Goal: Task Accomplishment & Management: Use online tool/utility

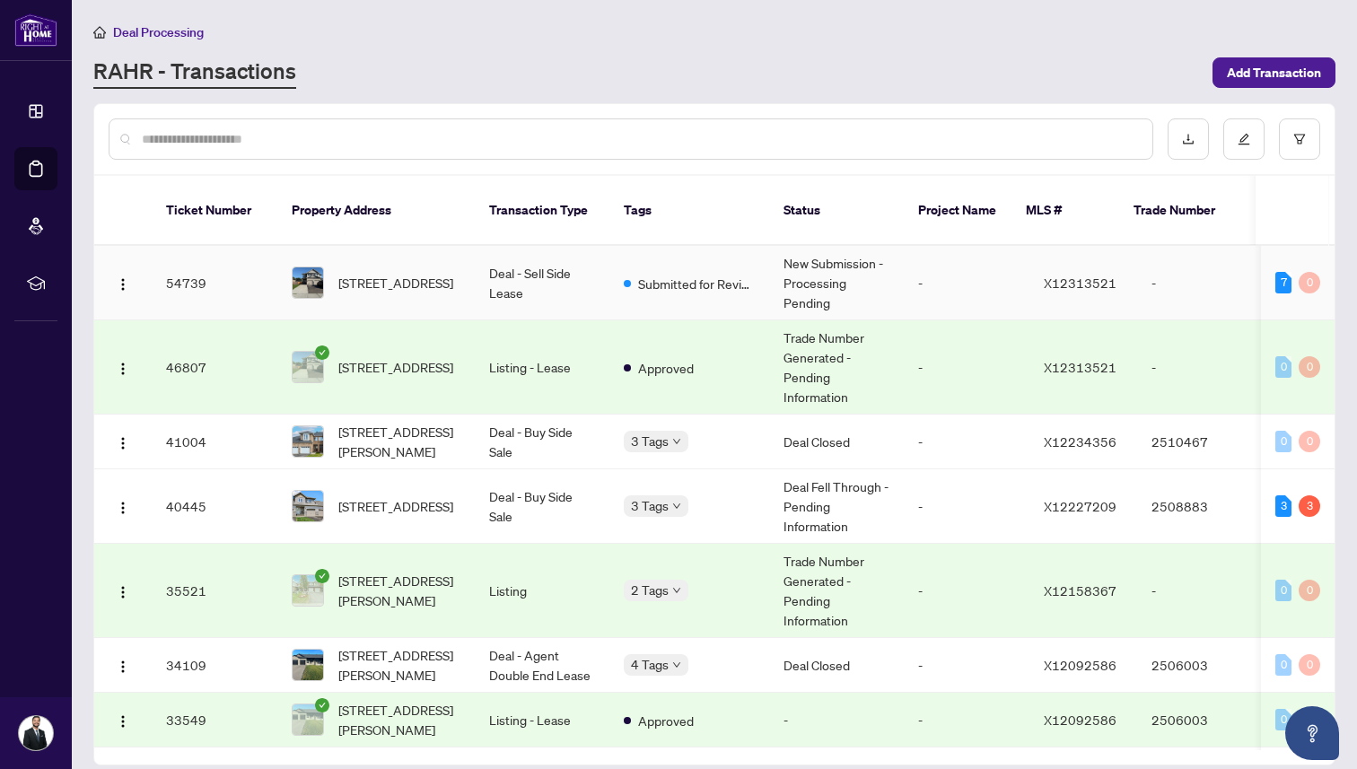
click at [405, 273] on span "[STREET_ADDRESS]" at bounding box center [395, 283] width 115 height 20
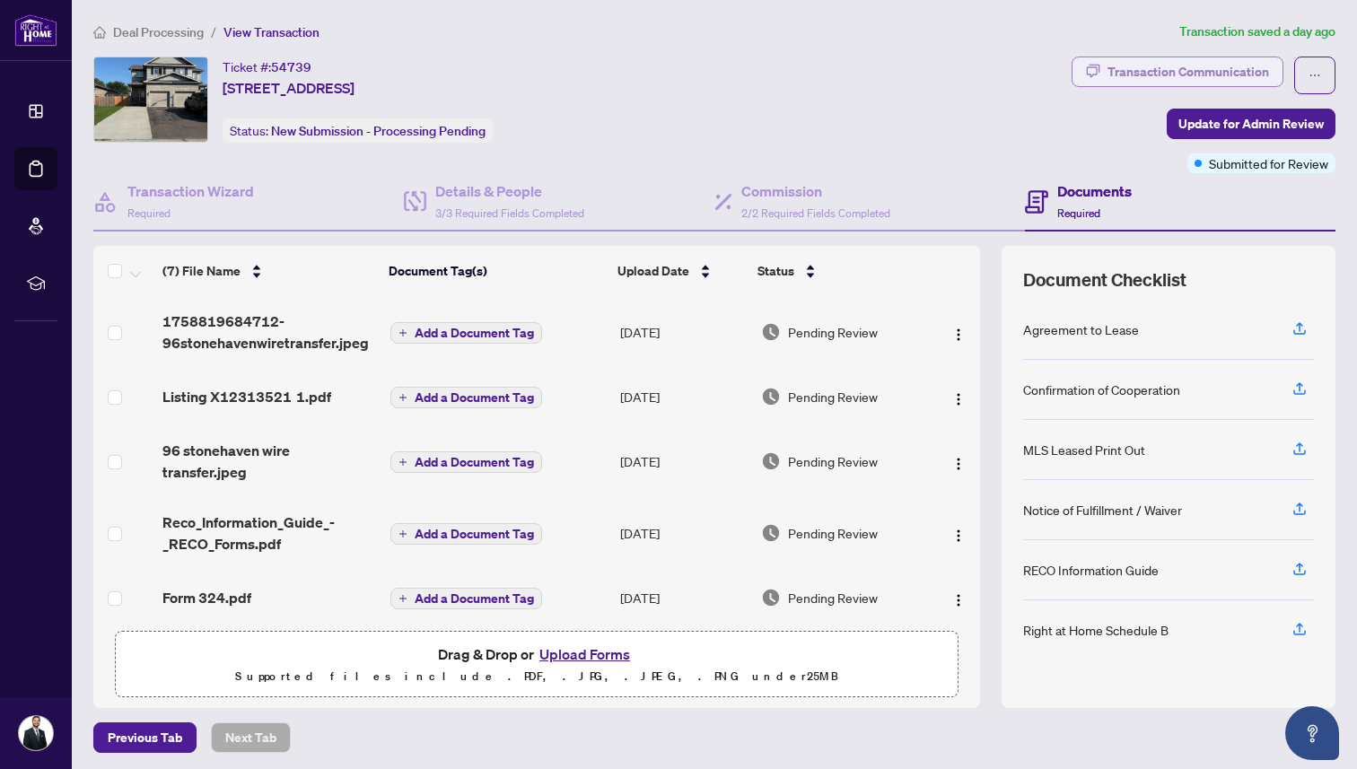
click at [1135, 75] on div "Transaction Communication" at bounding box center [1188, 71] width 162 height 29
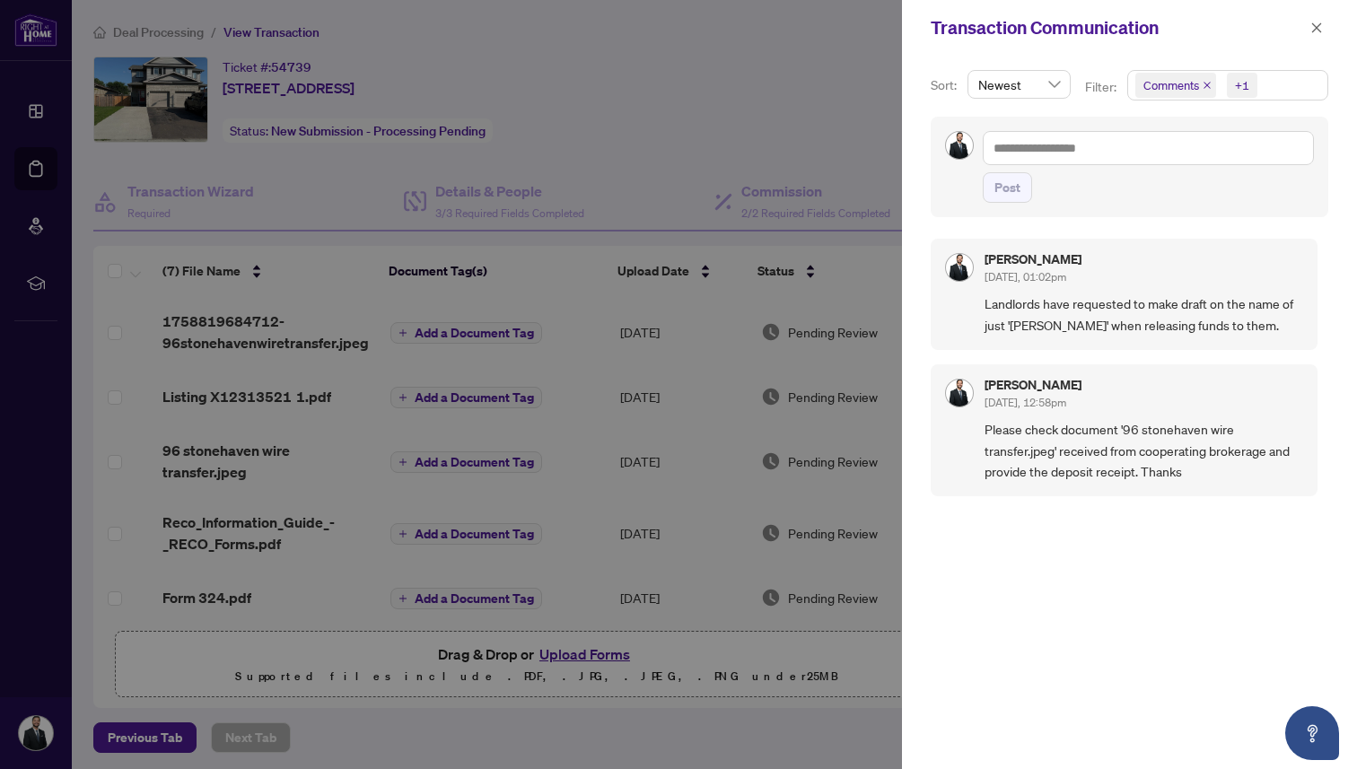
click at [1246, 84] on div "+1" at bounding box center [1242, 85] width 14 height 18
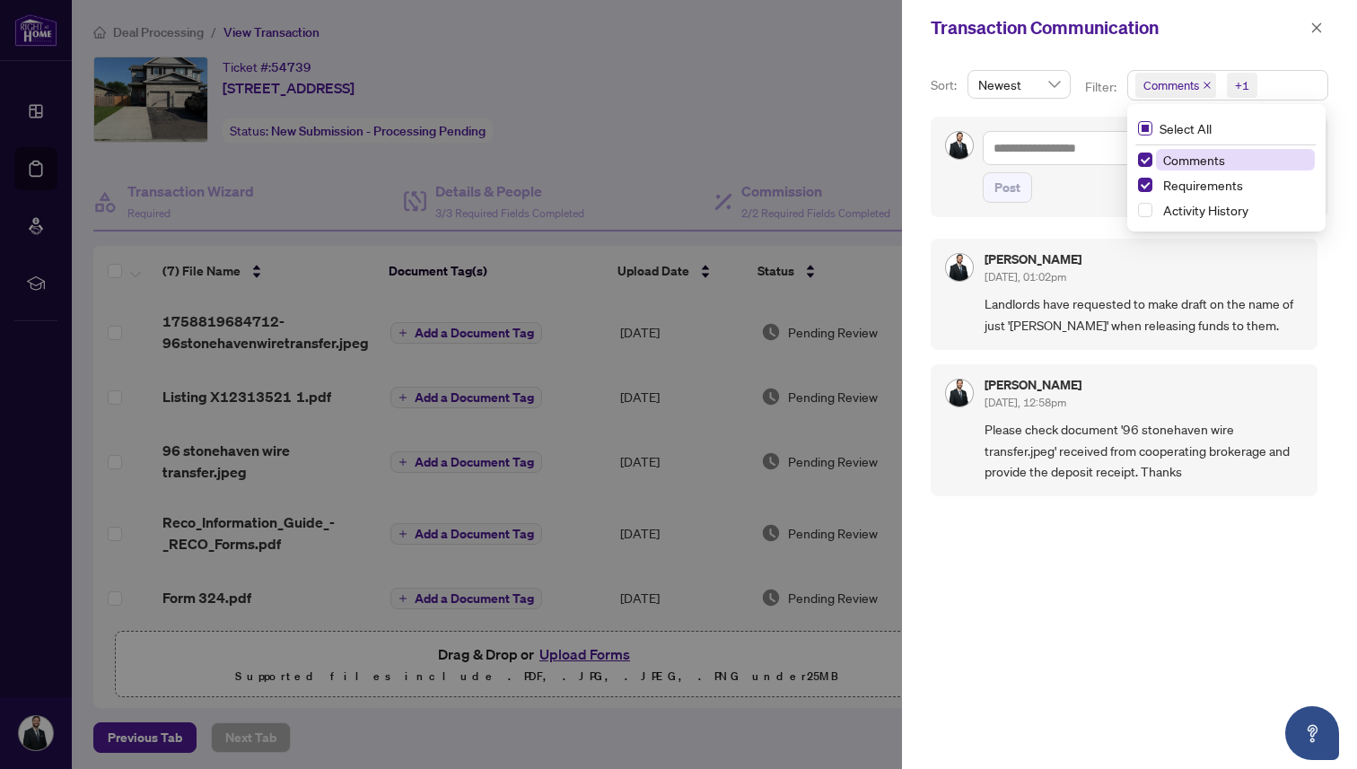
click at [1163, 127] on span "Select All" at bounding box center [1185, 128] width 66 height 20
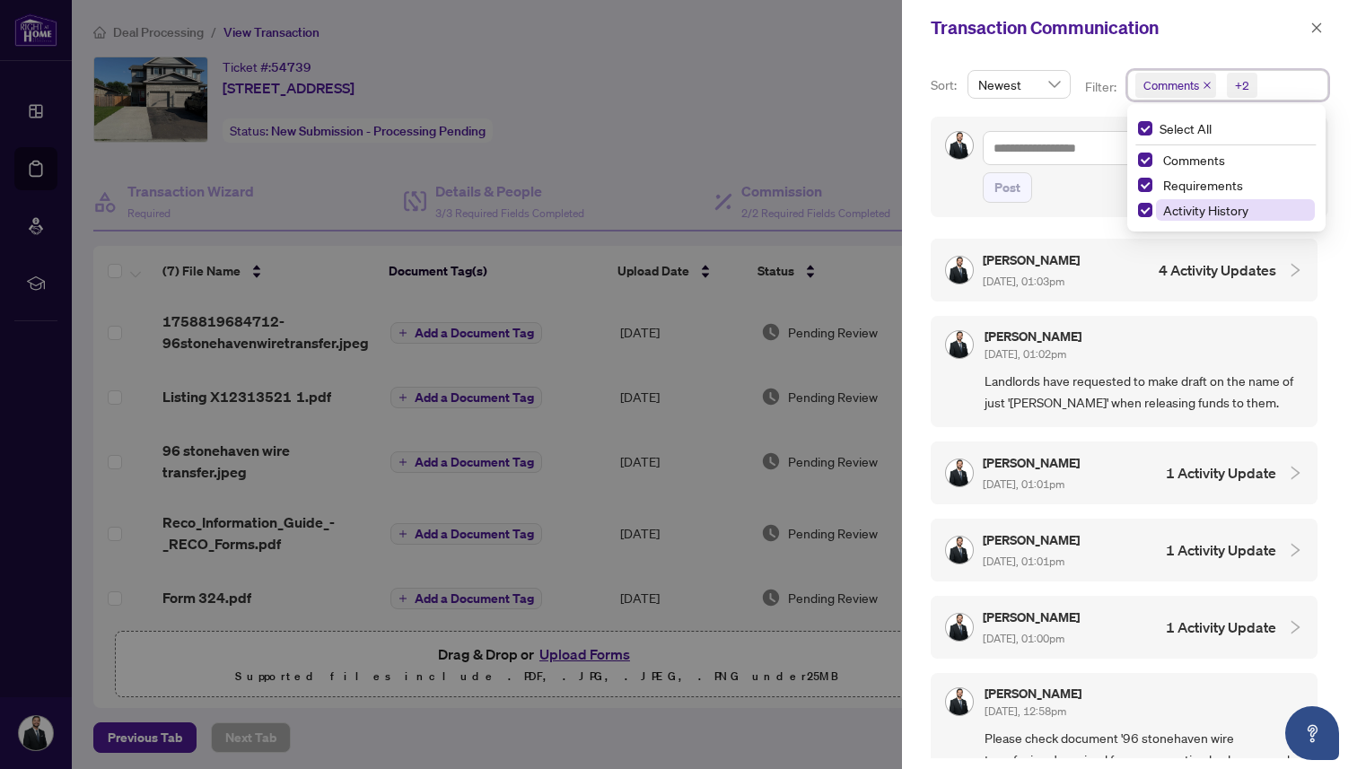
click at [1187, 219] on span "Activity History" at bounding box center [1235, 210] width 159 height 22
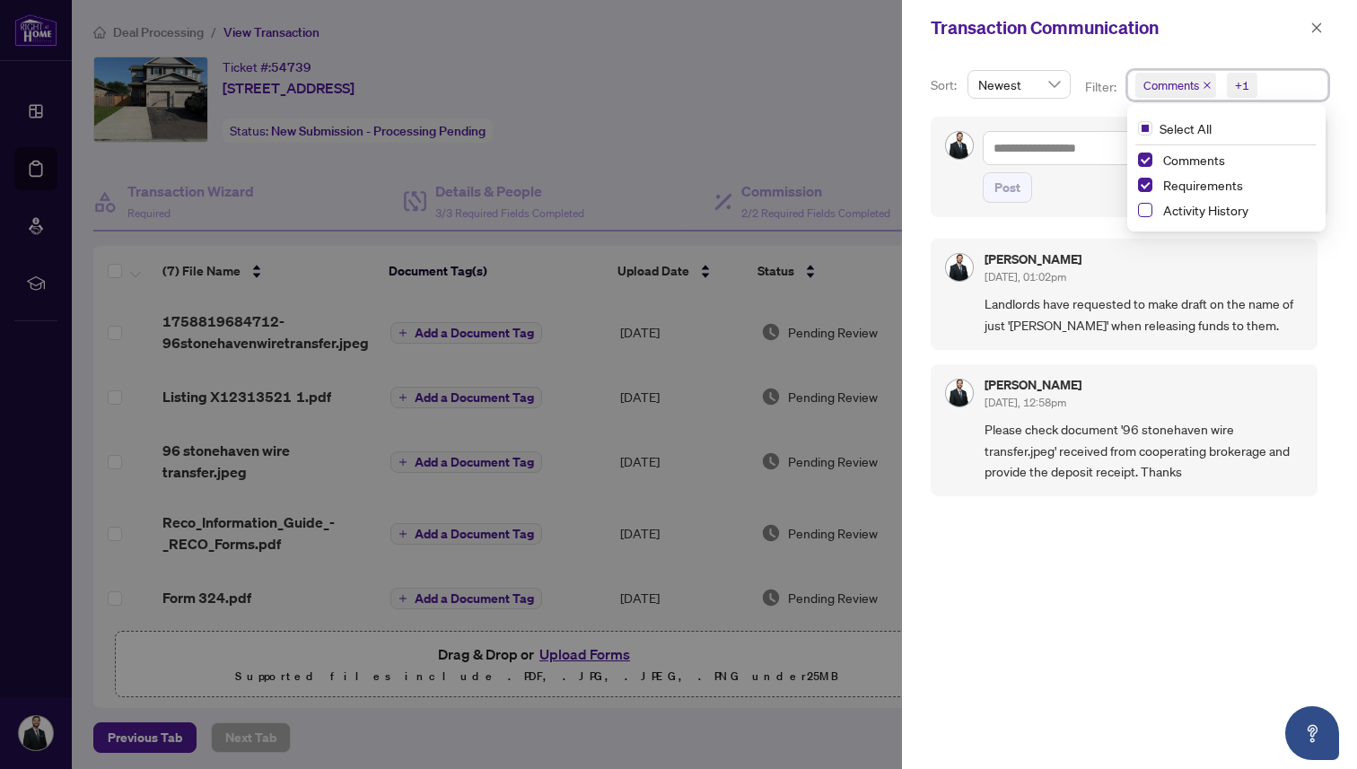
click at [1144, 210] on span "Select Activity History" at bounding box center [1145, 210] width 14 height 14
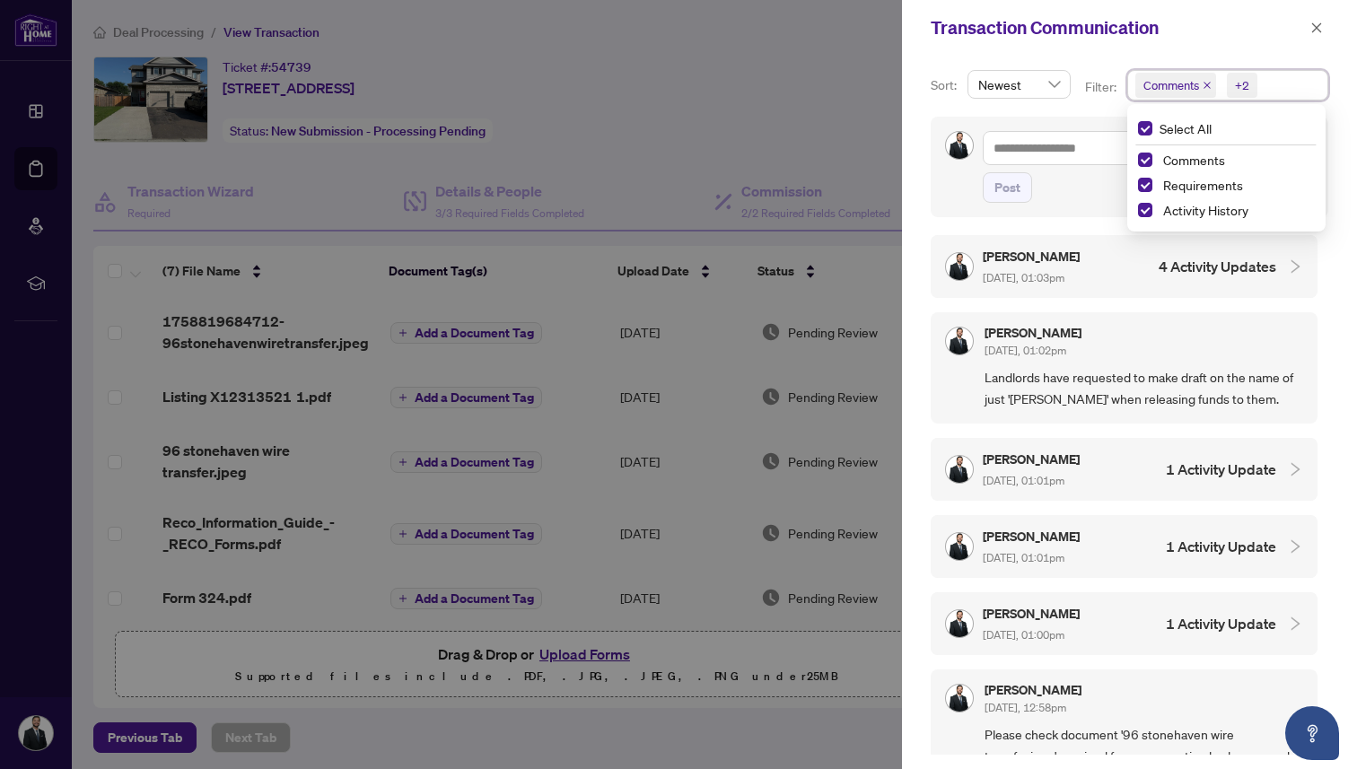
click at [947, 127] on div "Post" at bounding box center [1128, 167] width 397 height 100
click at [1048, 87] on span "Newest" at bounding box center [1019, 84] width 82 height 27
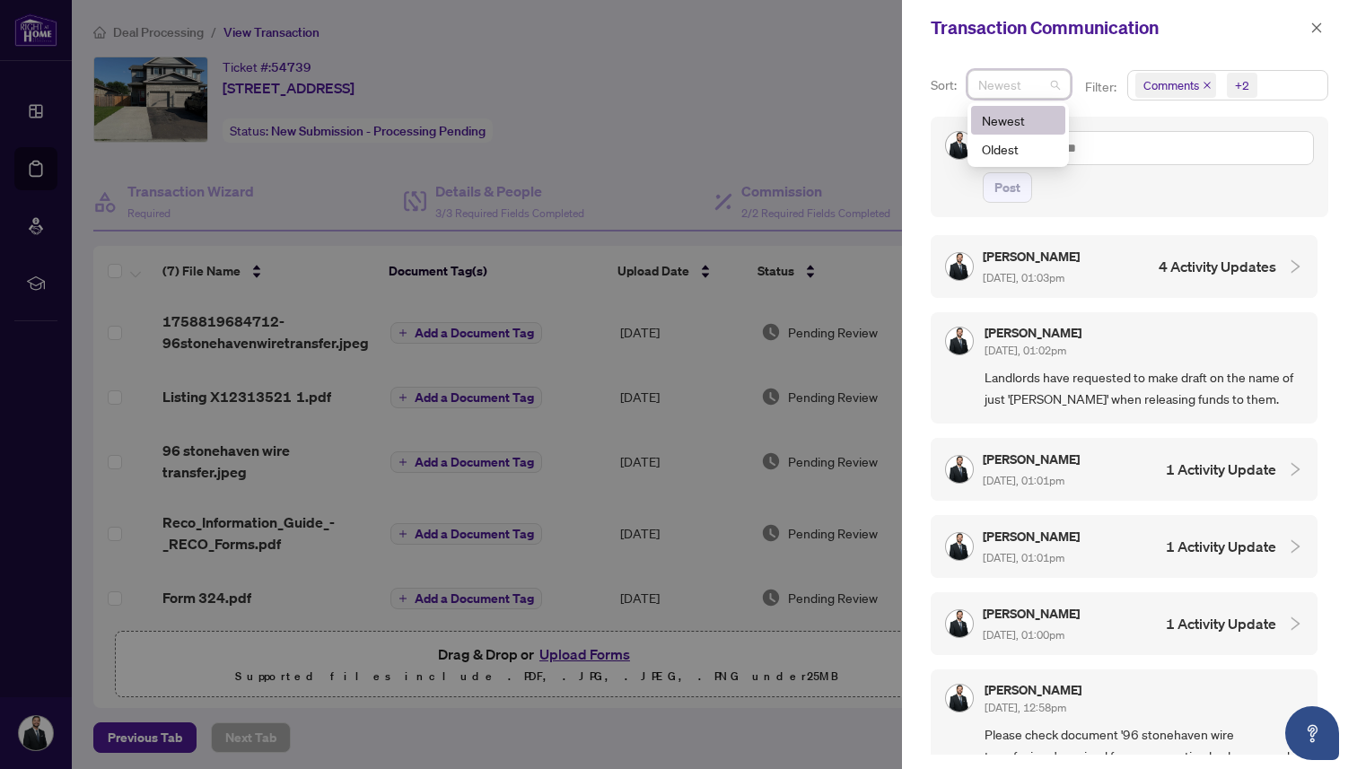
click at [1047, 142] on div "Oldest" at bounding box center [1018, 149] width 73 height 20
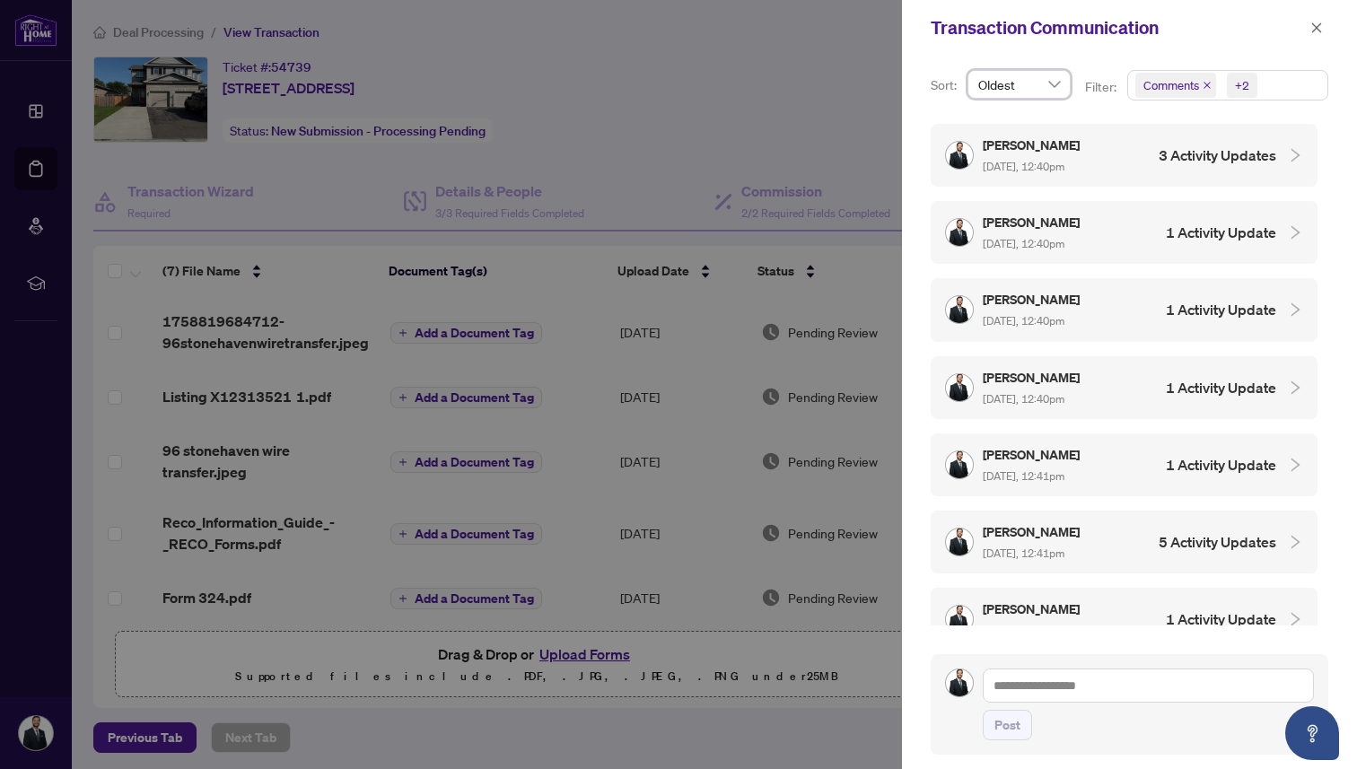
scroll to position [1111, 0]
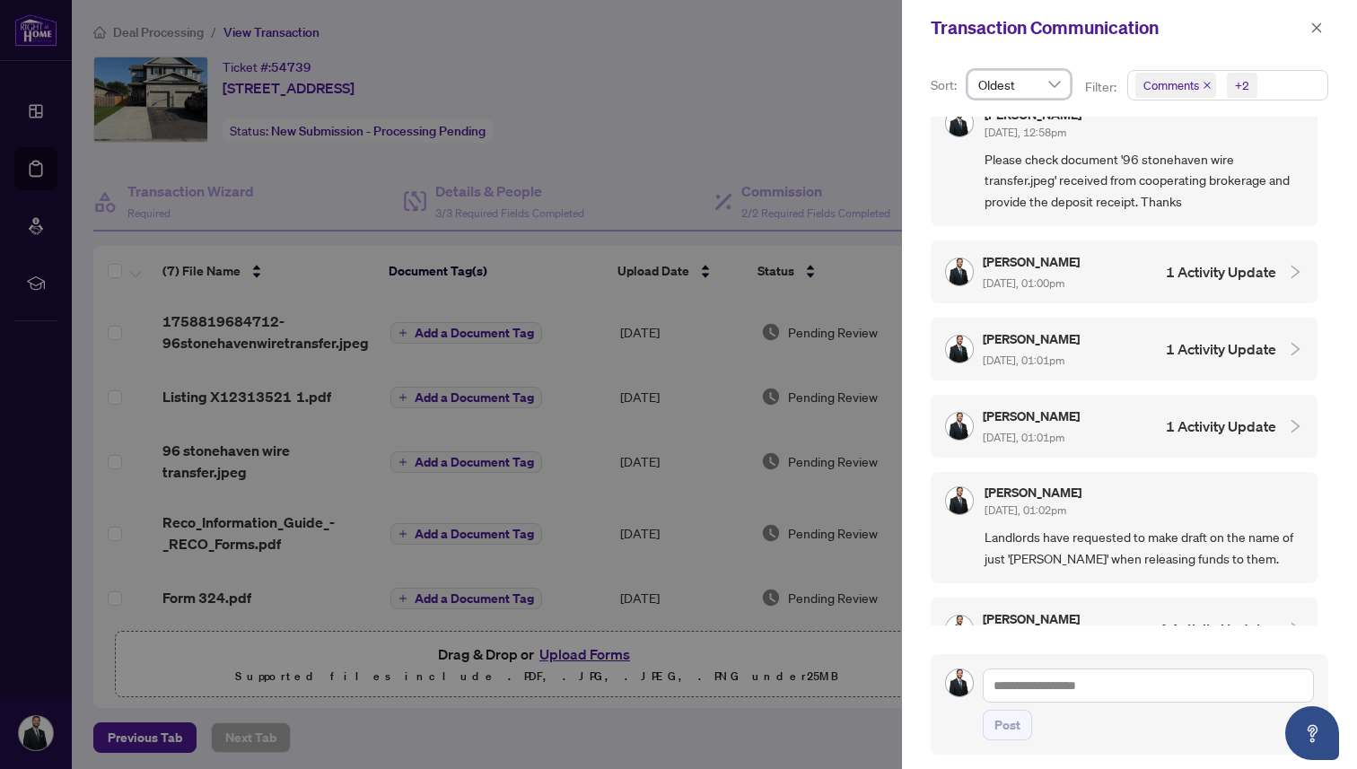
click at [1035, 82] on span "Oldest" at bounding box center [1019, 84] width 82 height 27
click at [1019, 110] on div "Newest" at bounding box center [1018, 120] width 73 height 20
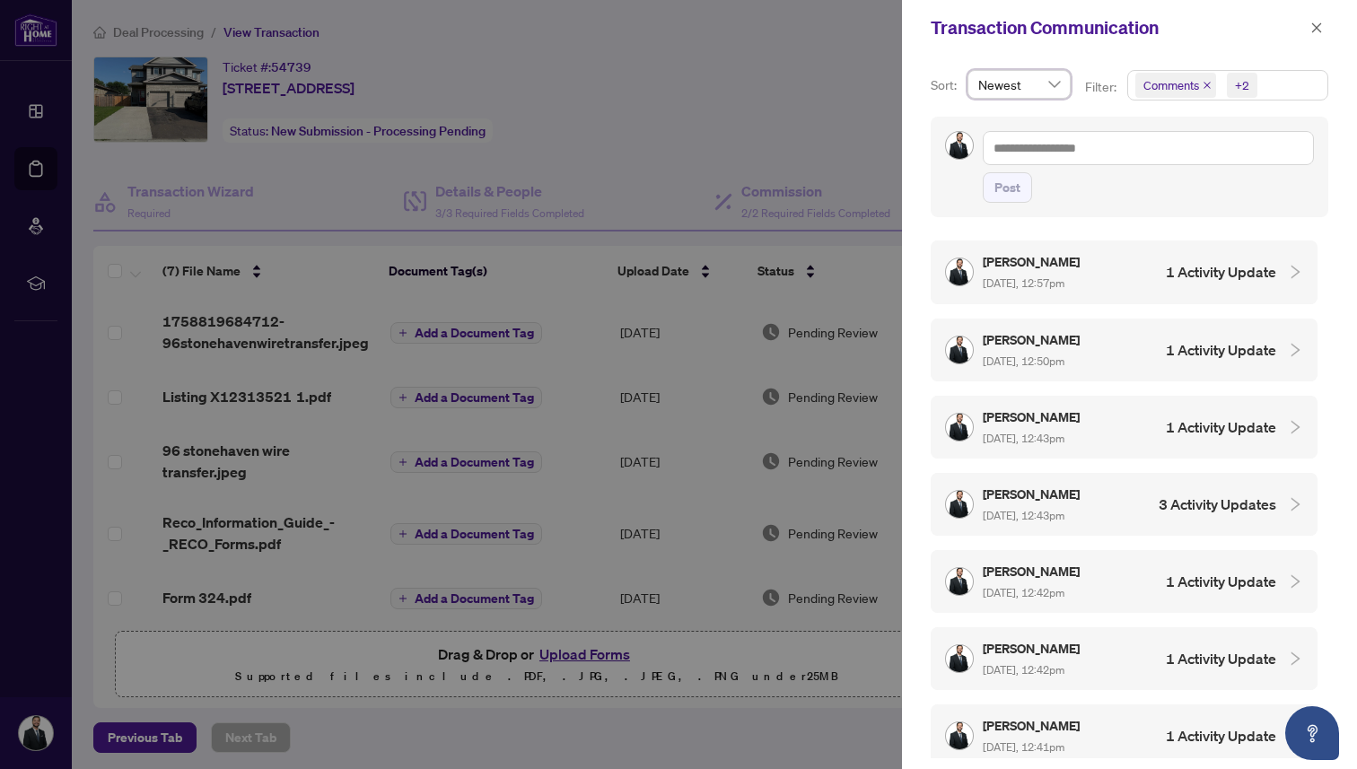
scroll to position [0, 0]
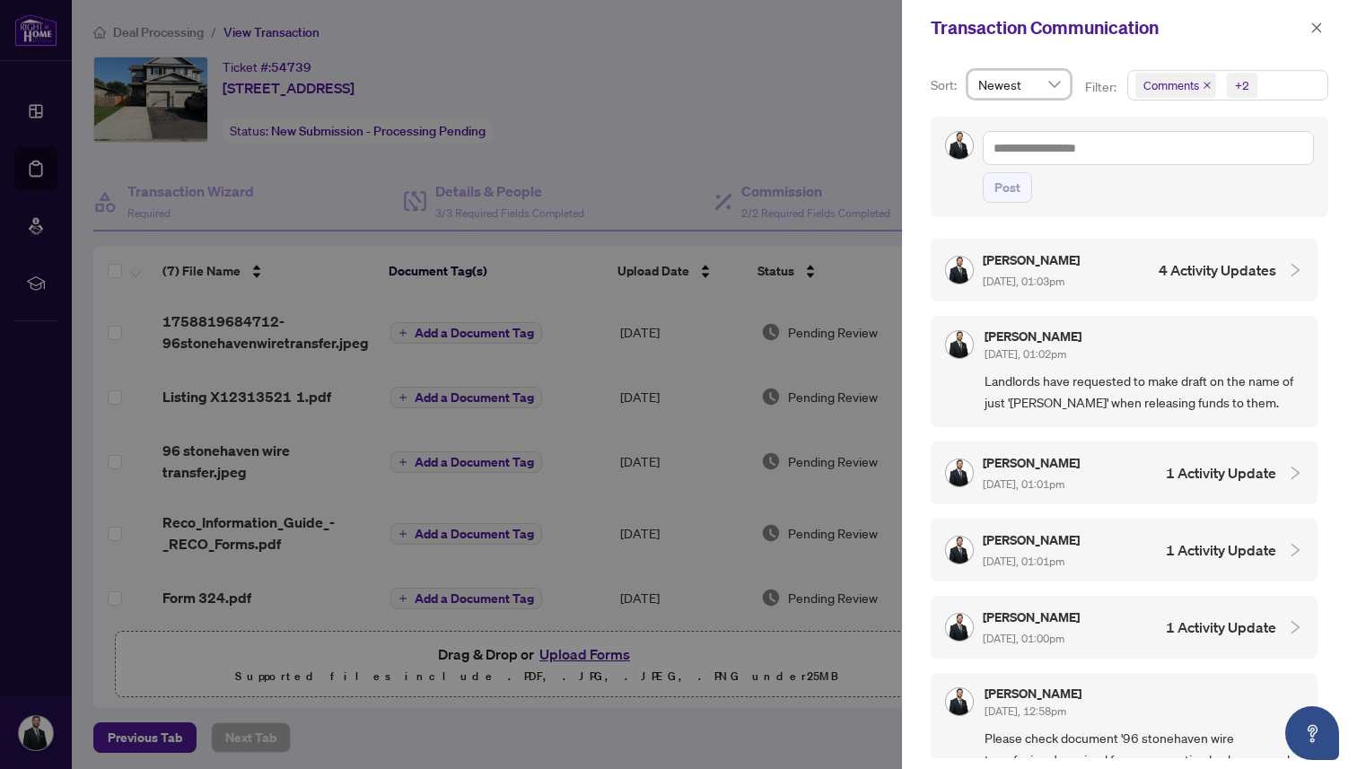
click at [1239, 85] on div "+2" at bounding box center [1242, 85] width 14 height 18
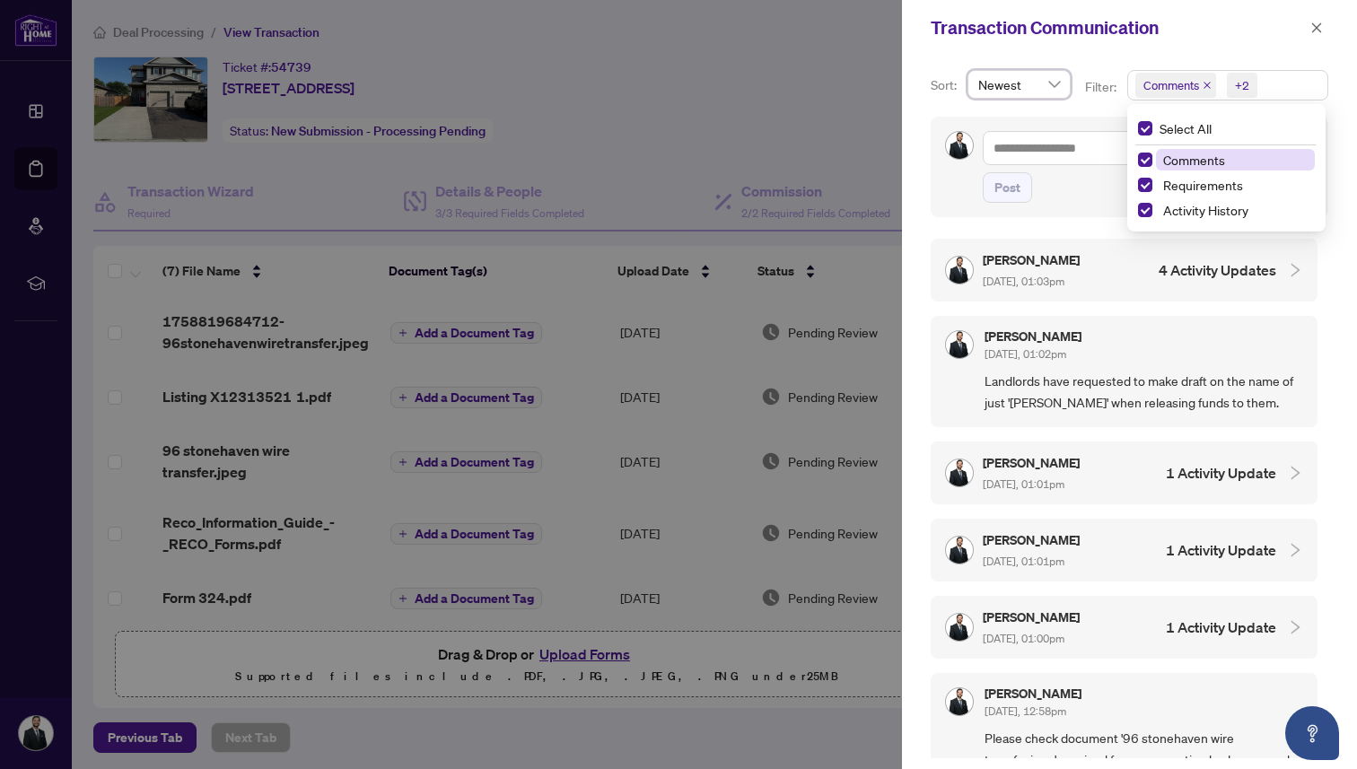
click at [1202, 83] on icon "close" at bounding box center [1206, 85] width 9 height 9
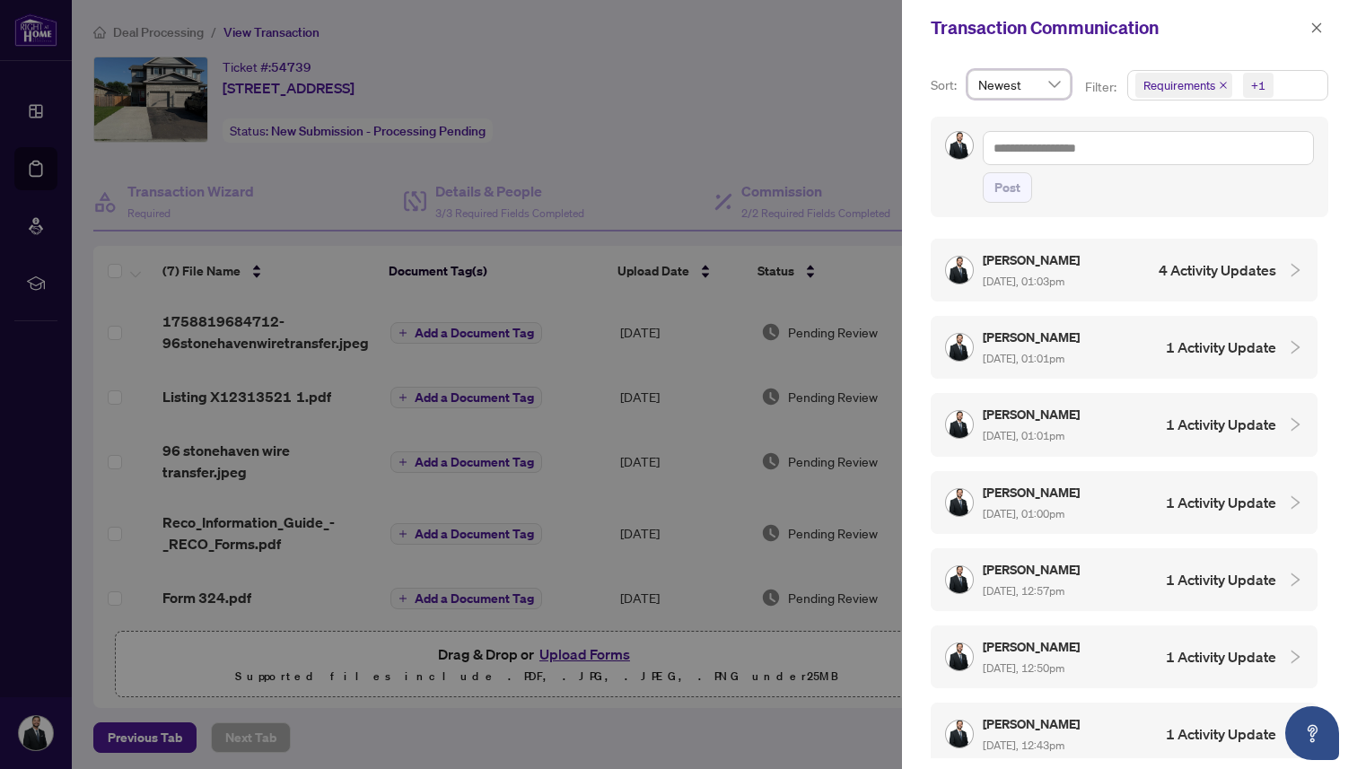
click at [1214, 85] on span "Requirements" at bounding box center [1183, 85] width 97 height 25
click at [1218, 83] on icon "close" at bounding box center [1222, 85] width 9 height 9
click at [1314, 24] on icon "close" at bounding box center [1316, 28] width 13 height 13
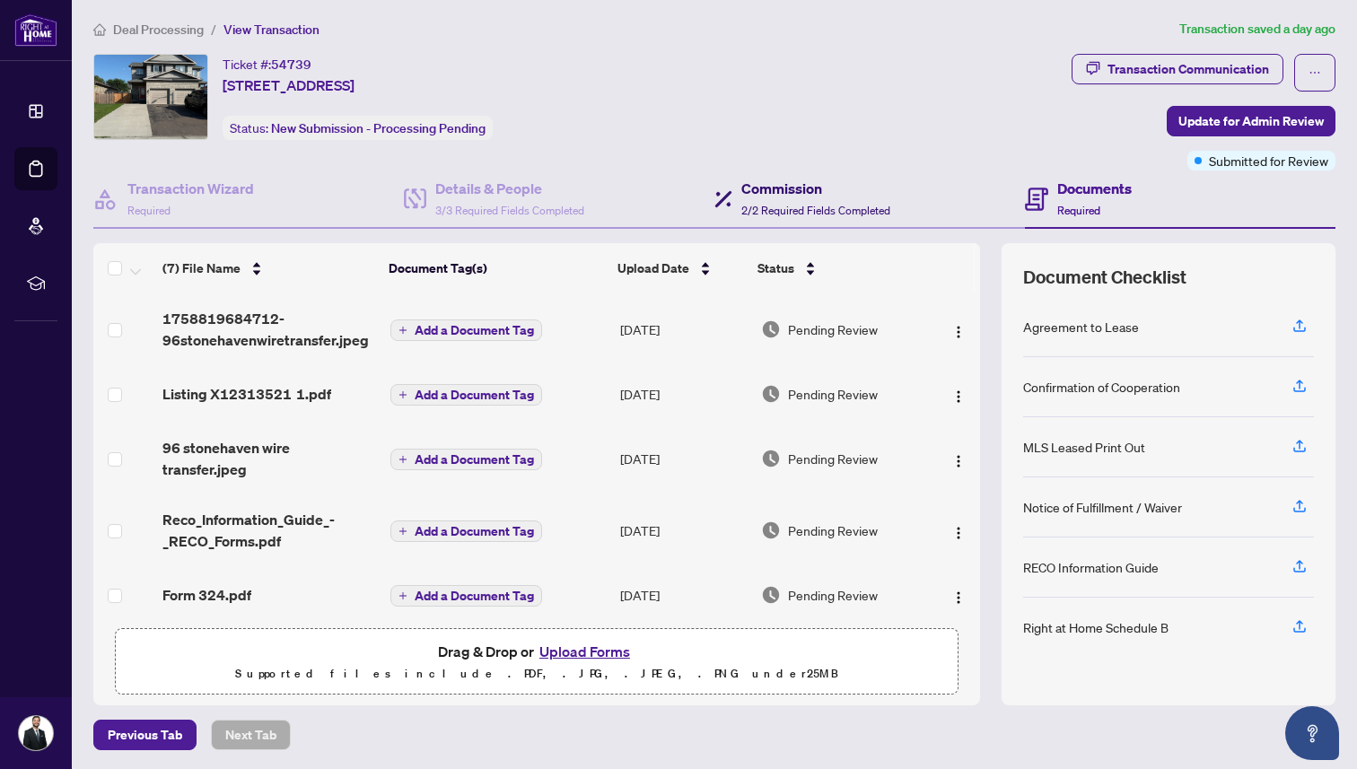
click at [778, 204] on span "2/2 Required Fields Completed" at bounding box center [815, 210] width 149 height 13
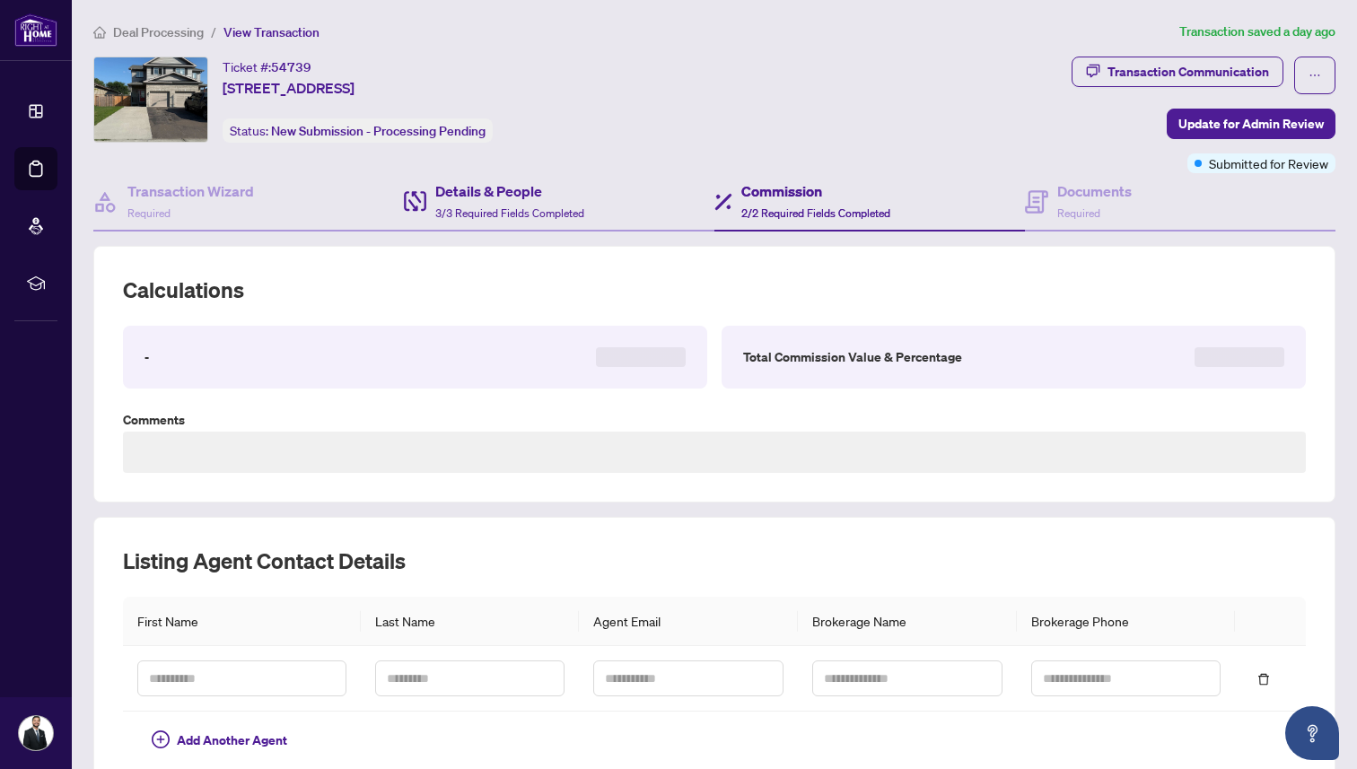
type textarea "**********"
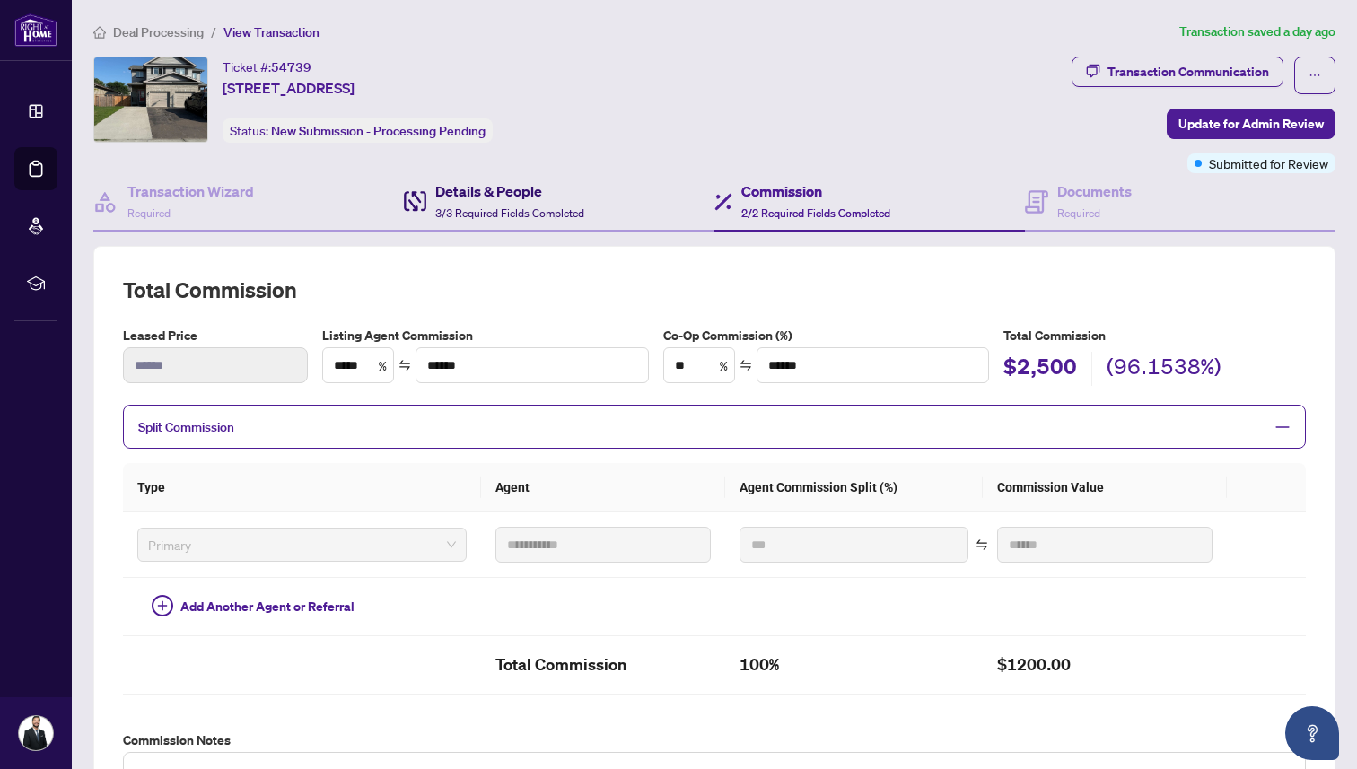
click at [572, 199] on h4 "Details & People" at bounding box center [509, 191] width 149 height 22
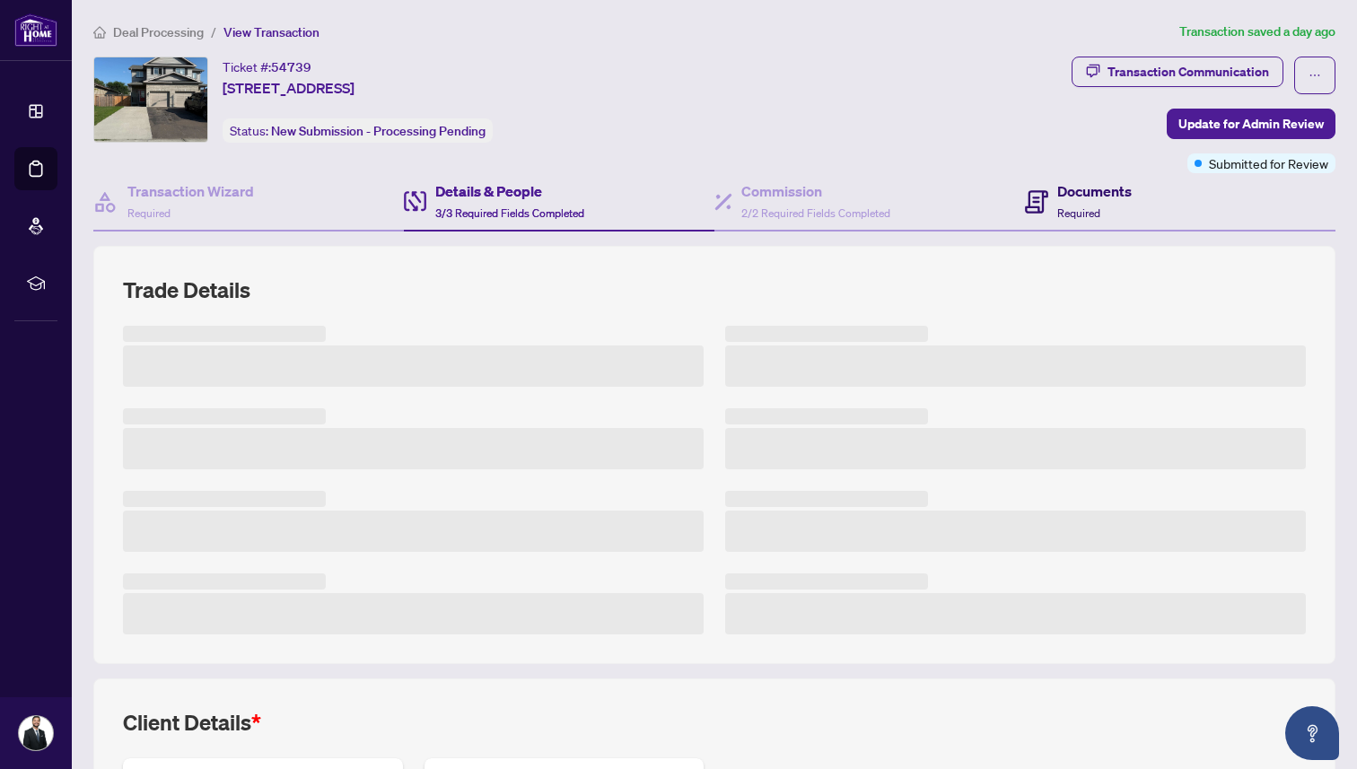
click at [1105, 203] on div "Documents Required" at bounding box center [1094, 201] width 74 height 42
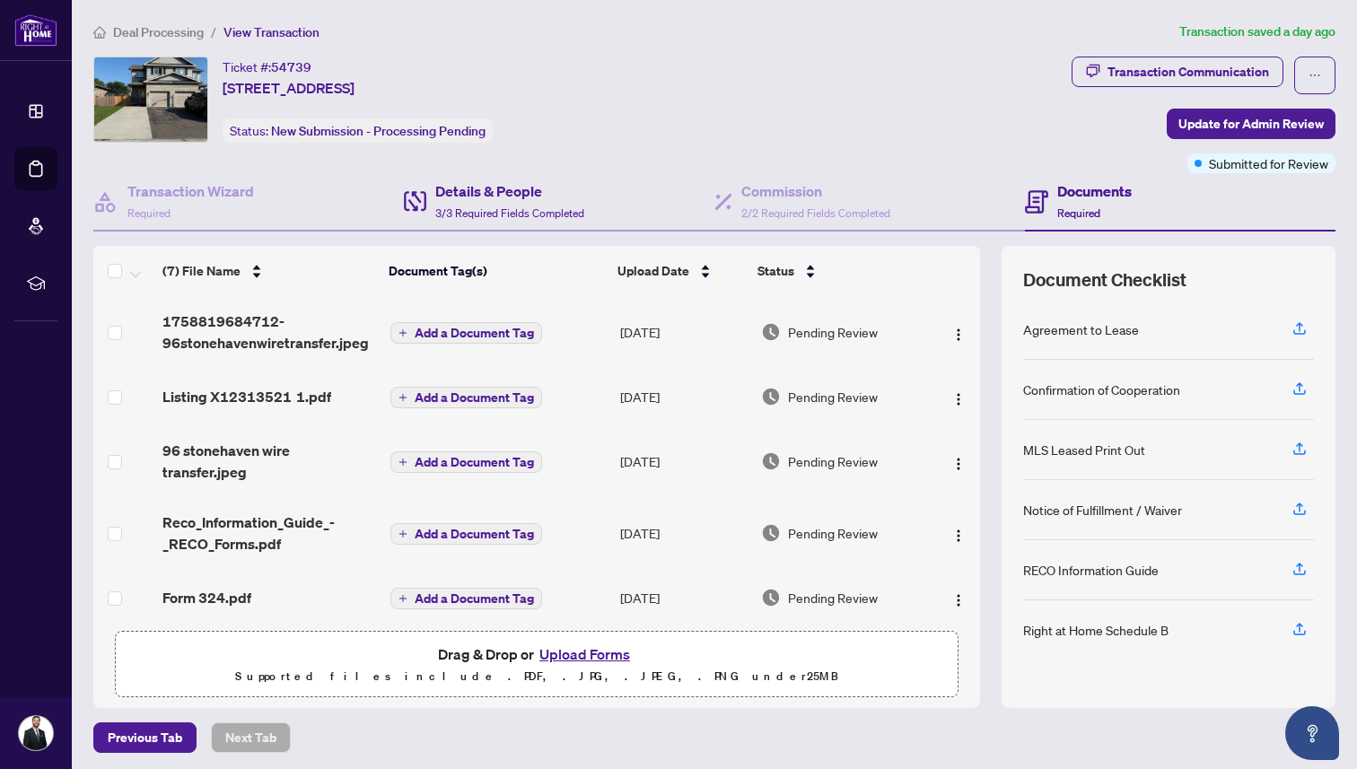
click at [514, 178] on div "Details & People 3/3 Required Fields Completed" at bounding box center [559, 202] width 310 height 58
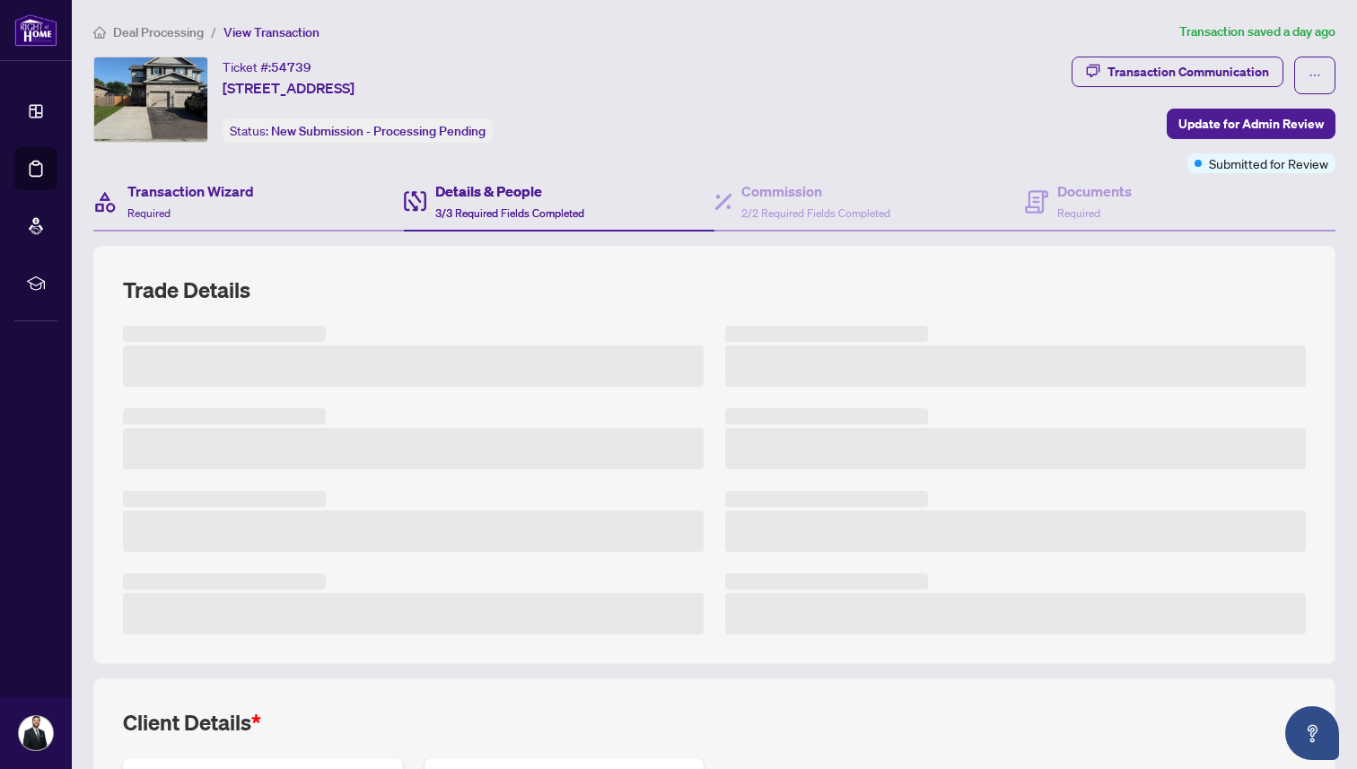
click at [306, 181] on div "Transaction Wizard Required" at bounding box center [248, 202] width 310 height 58
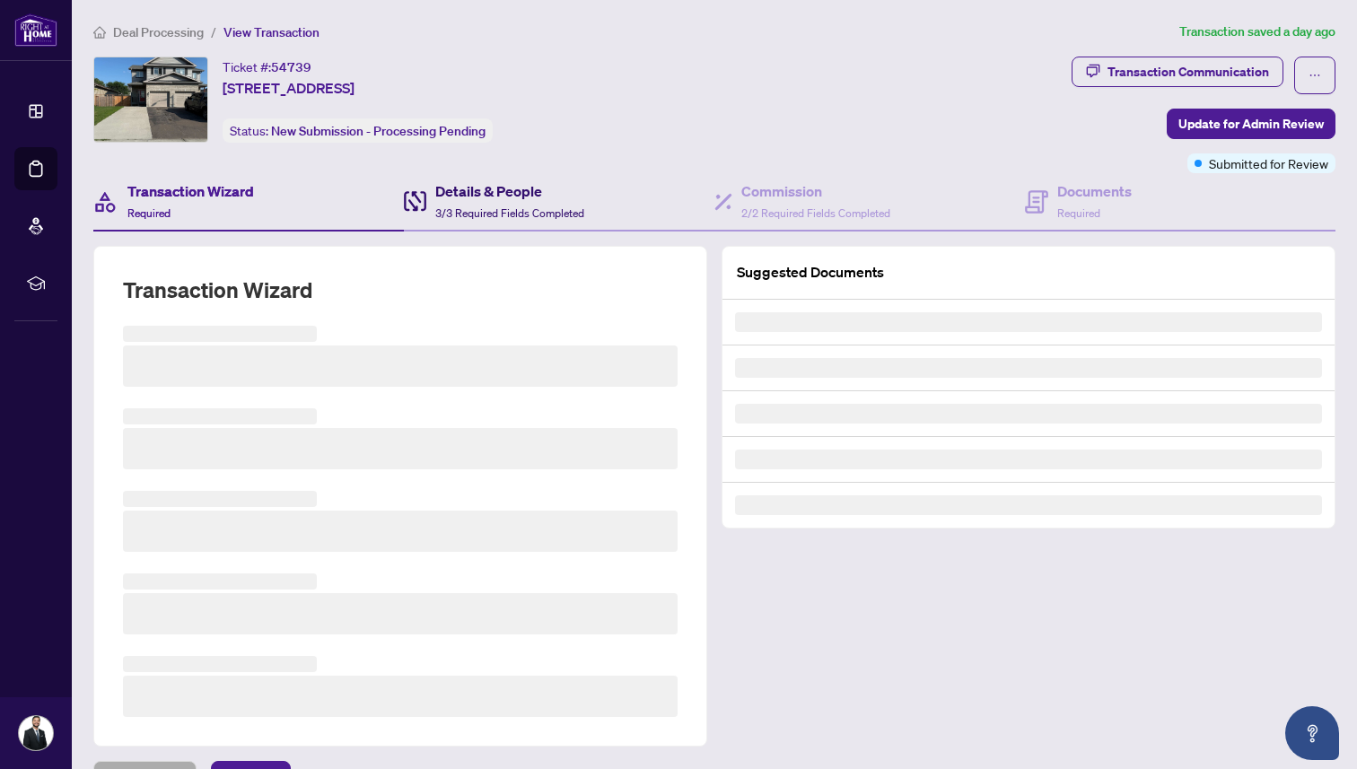
click at [457, 203] on div "Details & People 3/3 Required Fields Completed" at bounding box center [509, 201] width 149 height 42
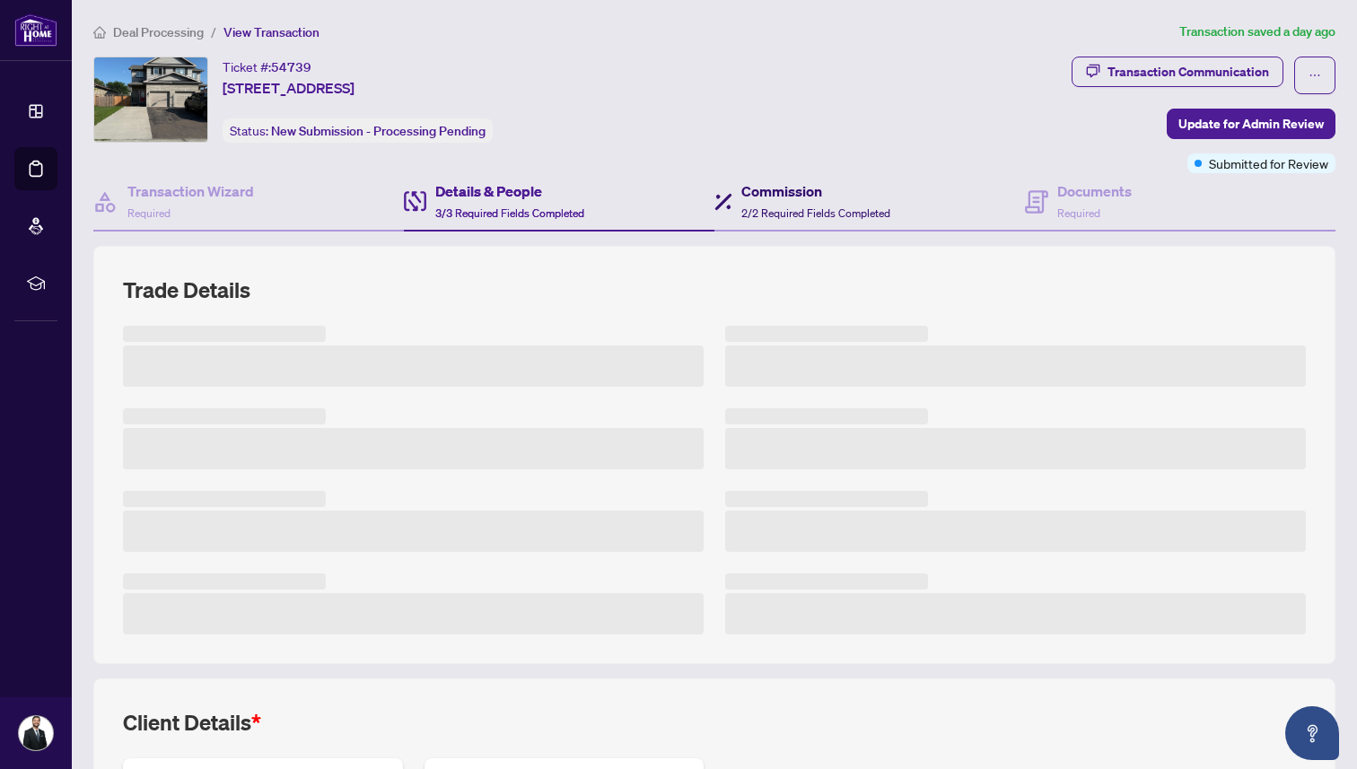
click at [801, 209] on span "2/2 Required Fields Completed" at bounding box center [815, 212] width 149 height 13
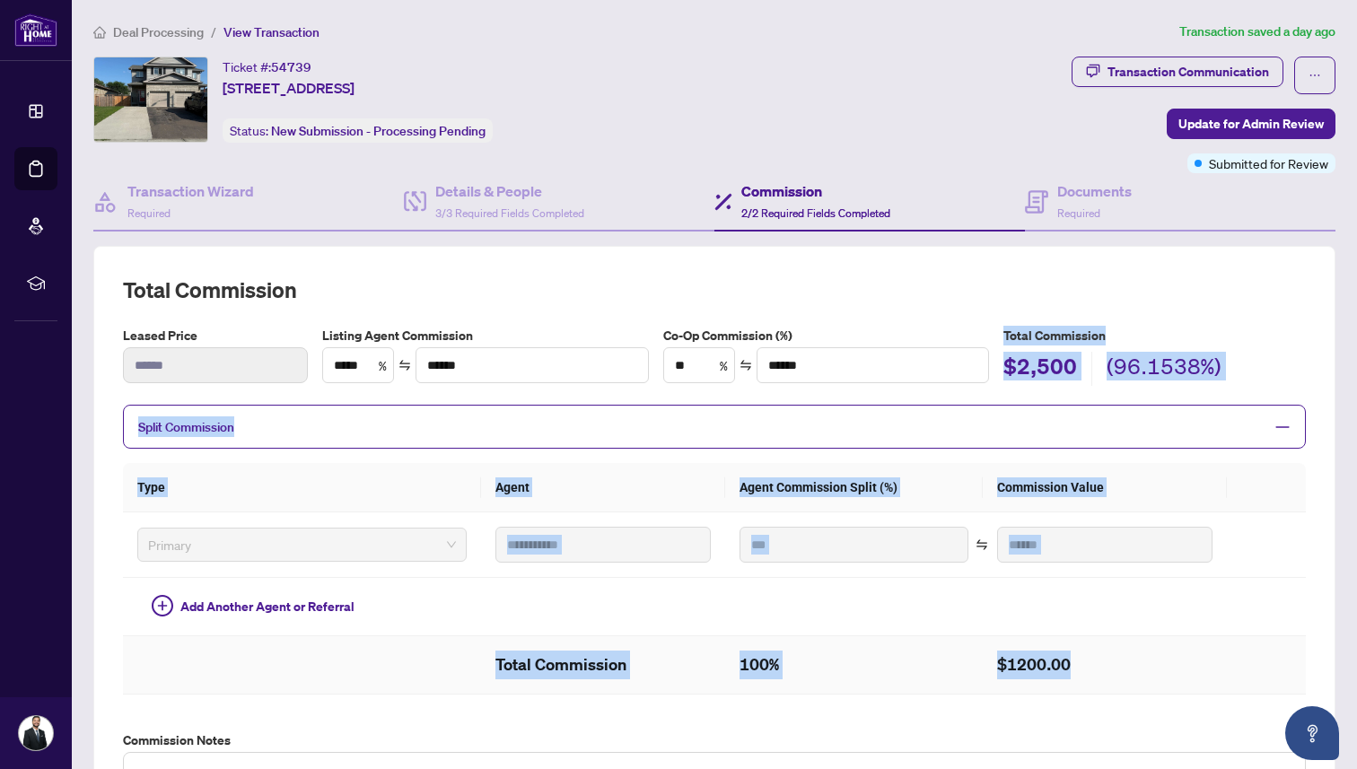
drag, startPoint x: 1008, startPoint y: 328, endPoint x: 1255, endPoint y: 651, distance: 407.0
click at [1255, 651] on div "**********" at bounding box center [714, 534] width 1183 height 518
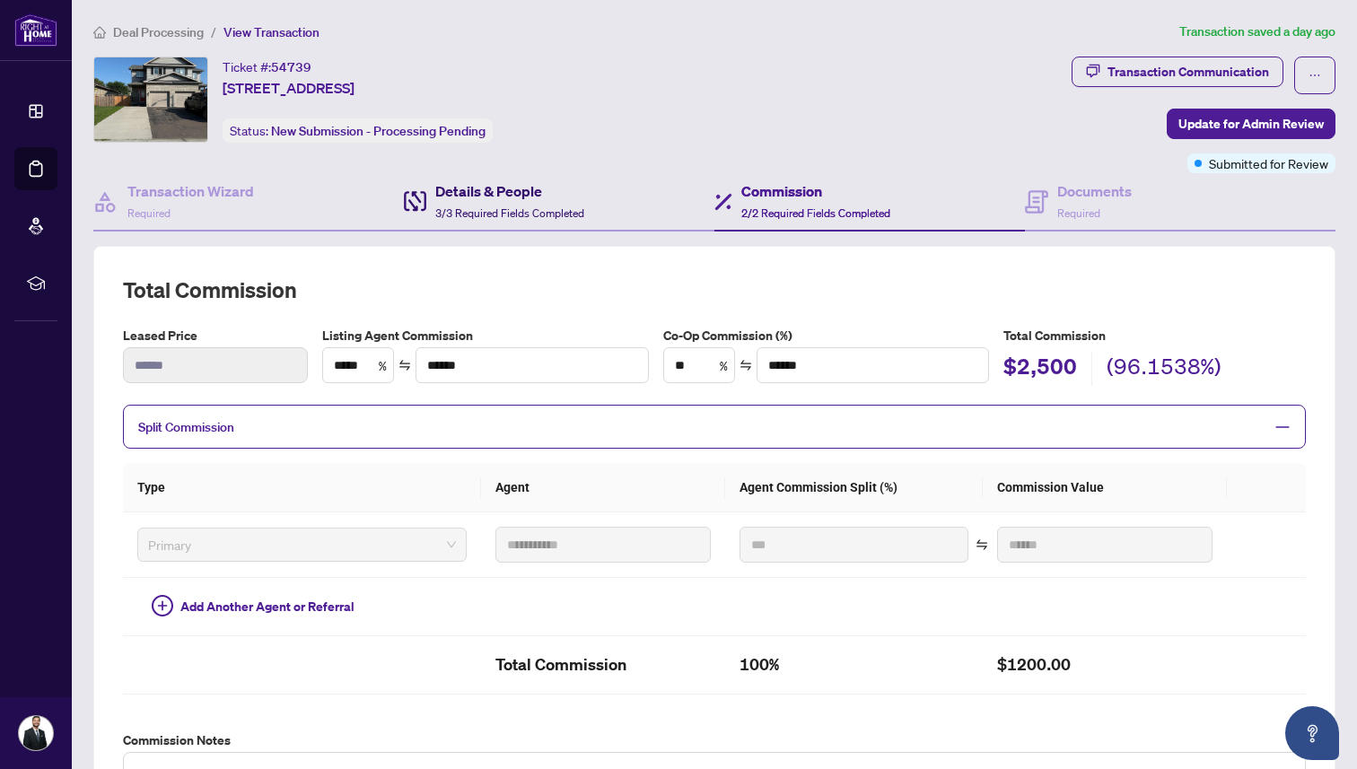
click at [450, 211] on span "3/3 Required Fields Completed" at bounding box center [509, 212] width 149 height 13
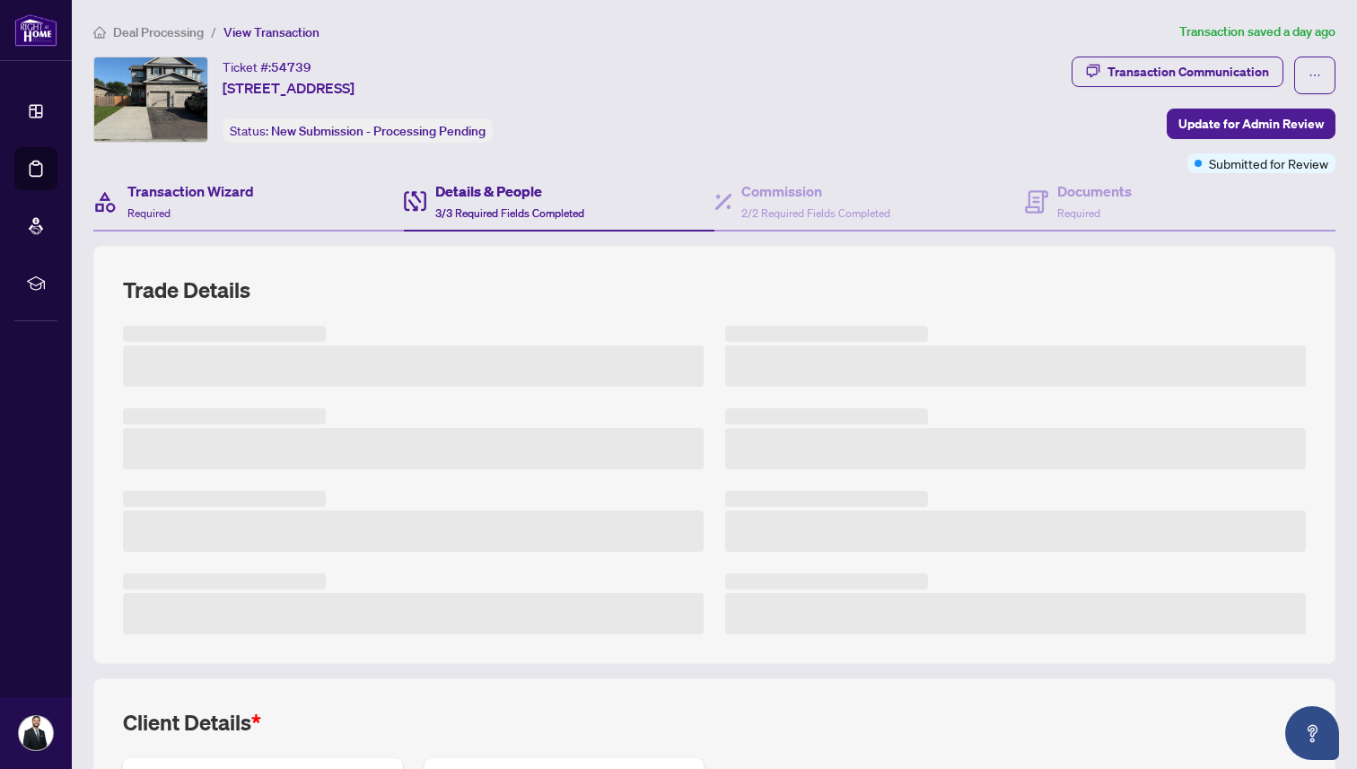
click at [295, 178] on div "Transaction Wizard Required" at bounding box center [248, 202] width 310 height 58
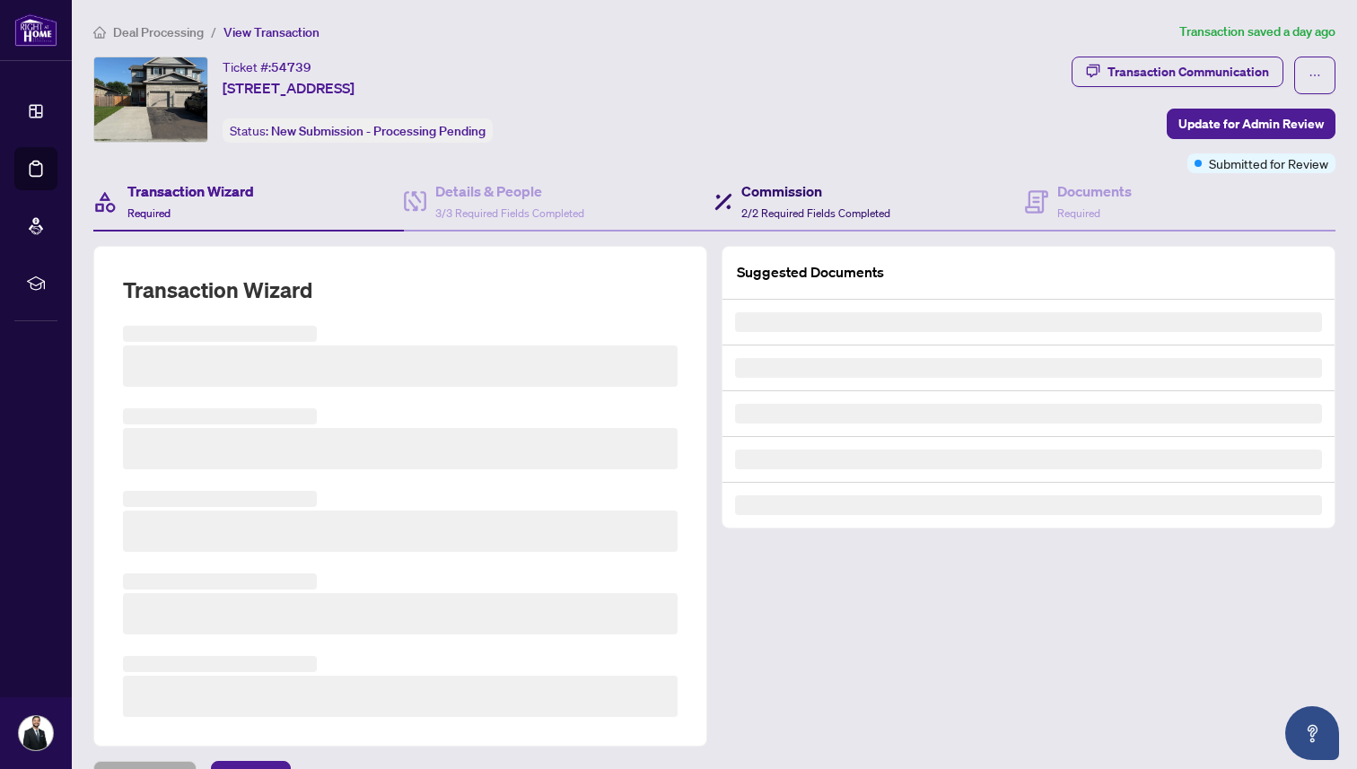
click at [782, 196] on h4 "Commission" at bounding box center [815, 191] width 149 height 22
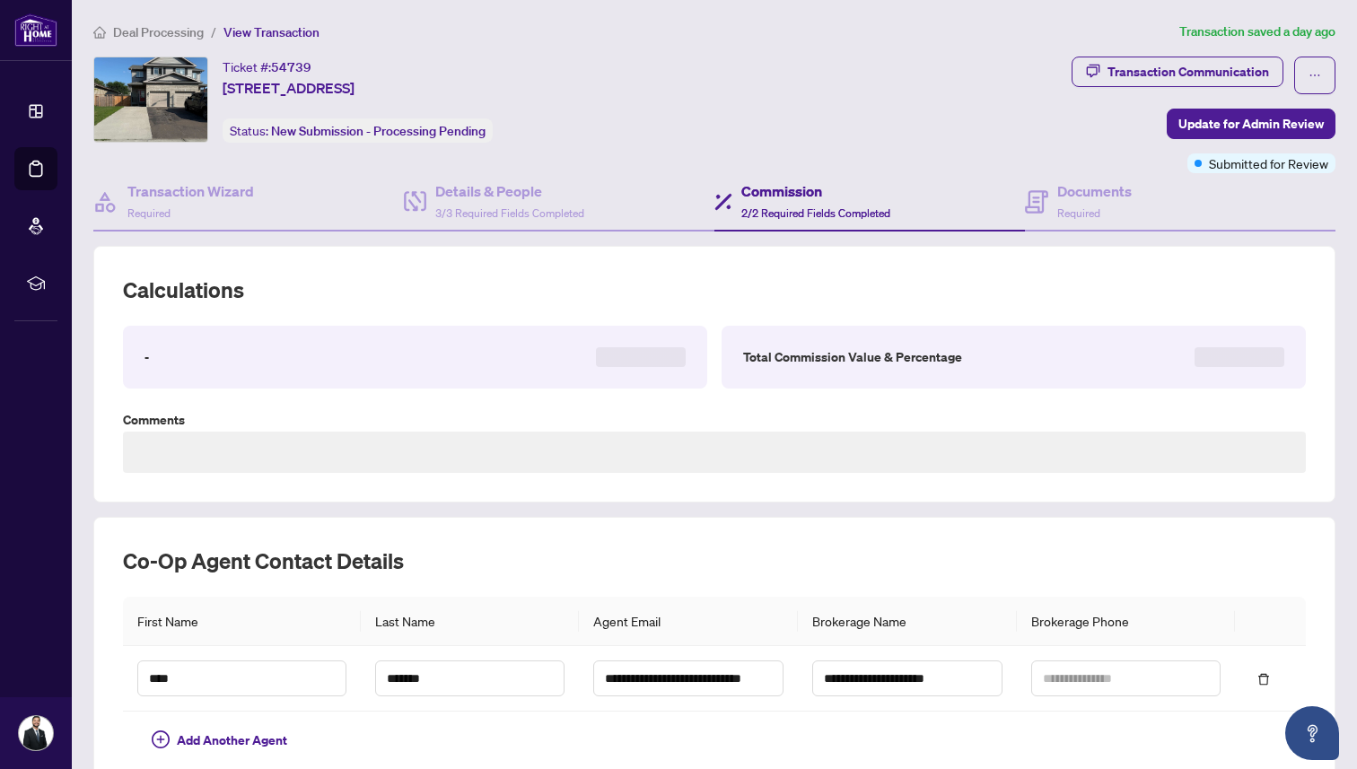
click at [997, 224] on div "Commission 2/2 Required Fields Completed" at bounding box center [869, 202] width 310 height 58
click at [1071, 206] on span "Required" at bounding box center [1078, 212] width 43 height 13
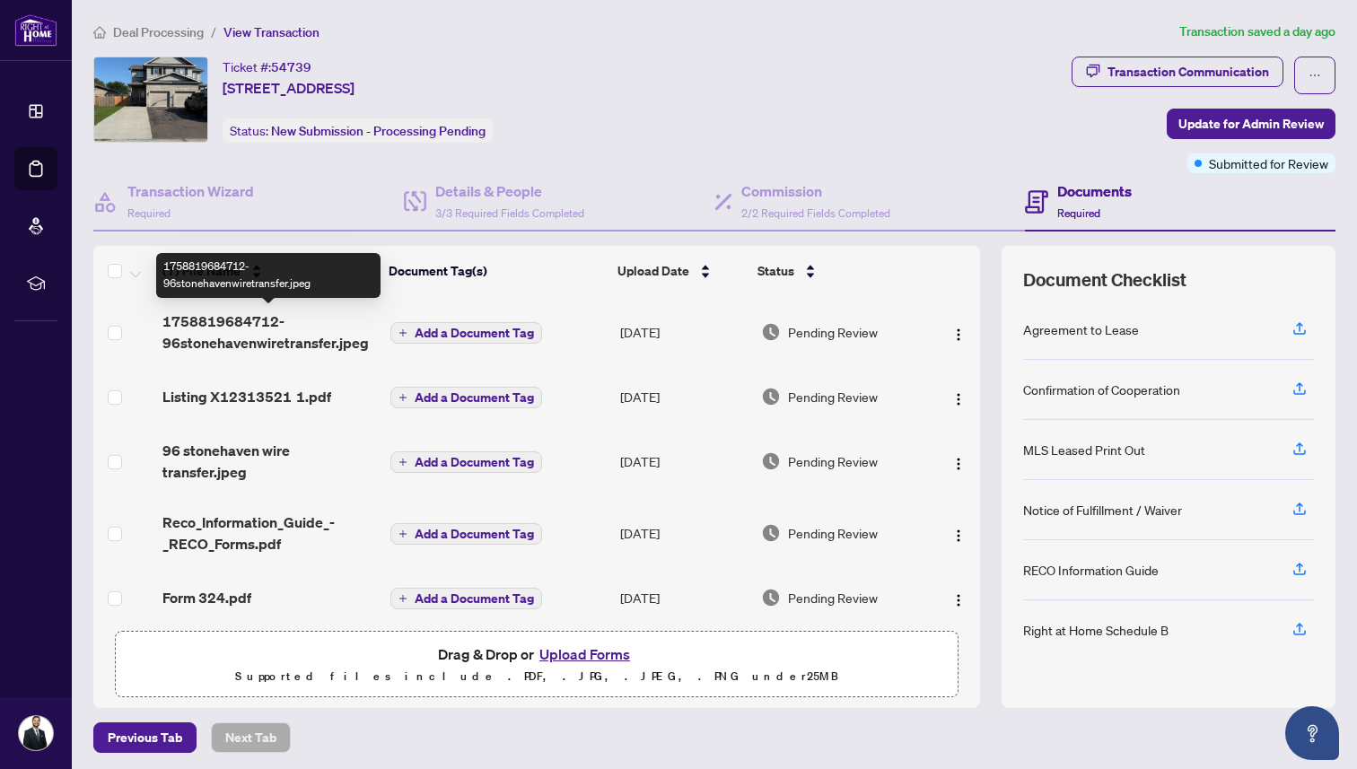
click at [284, 336] on span "1758819684712-96stonehavenwiretransfer.jpeg" at bounding box center [269, 331] width 214 height 43
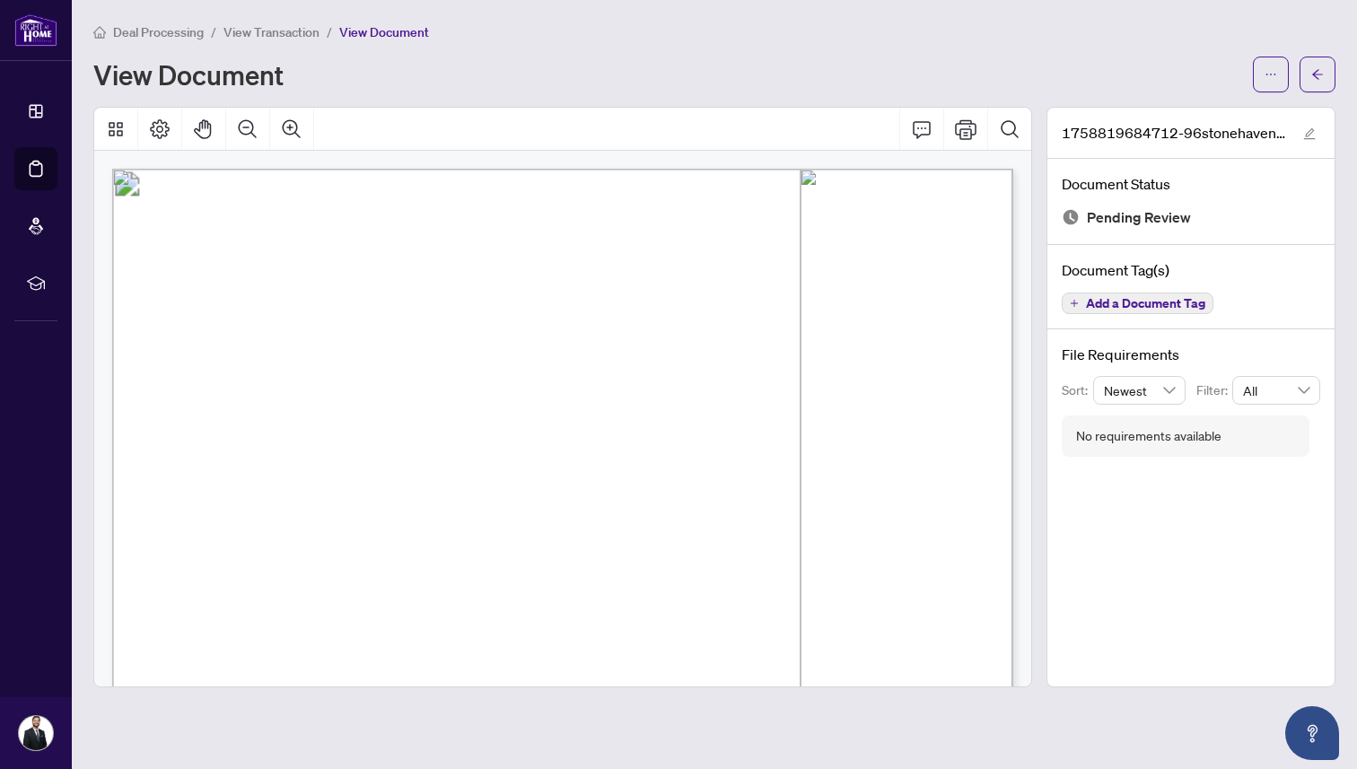
click at [280, 36] on span "View Transaction" at bounding box center [271, 32] width 96 height 16
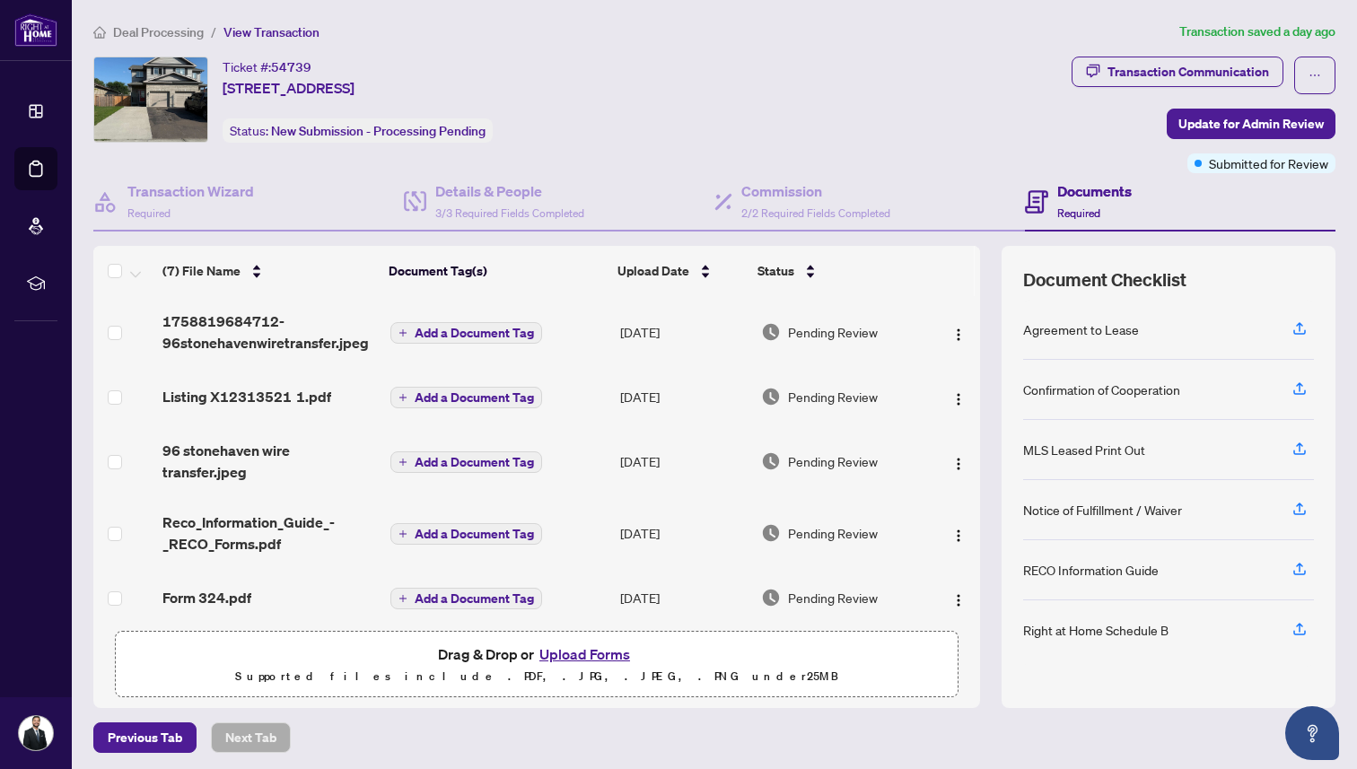
scroll to position [112, 0]
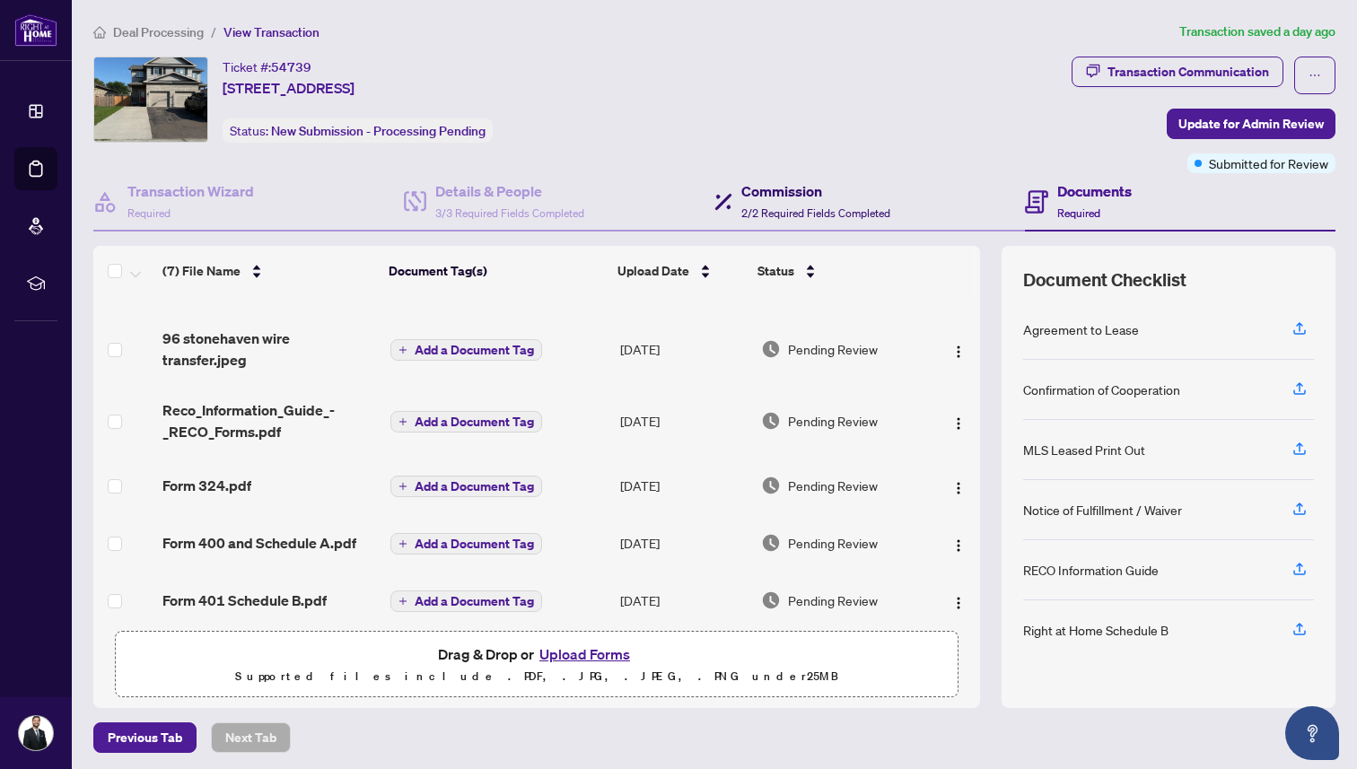
click at [827, 195] on h4 "Commission" at bounding box center [815, 191] width 149 height 22
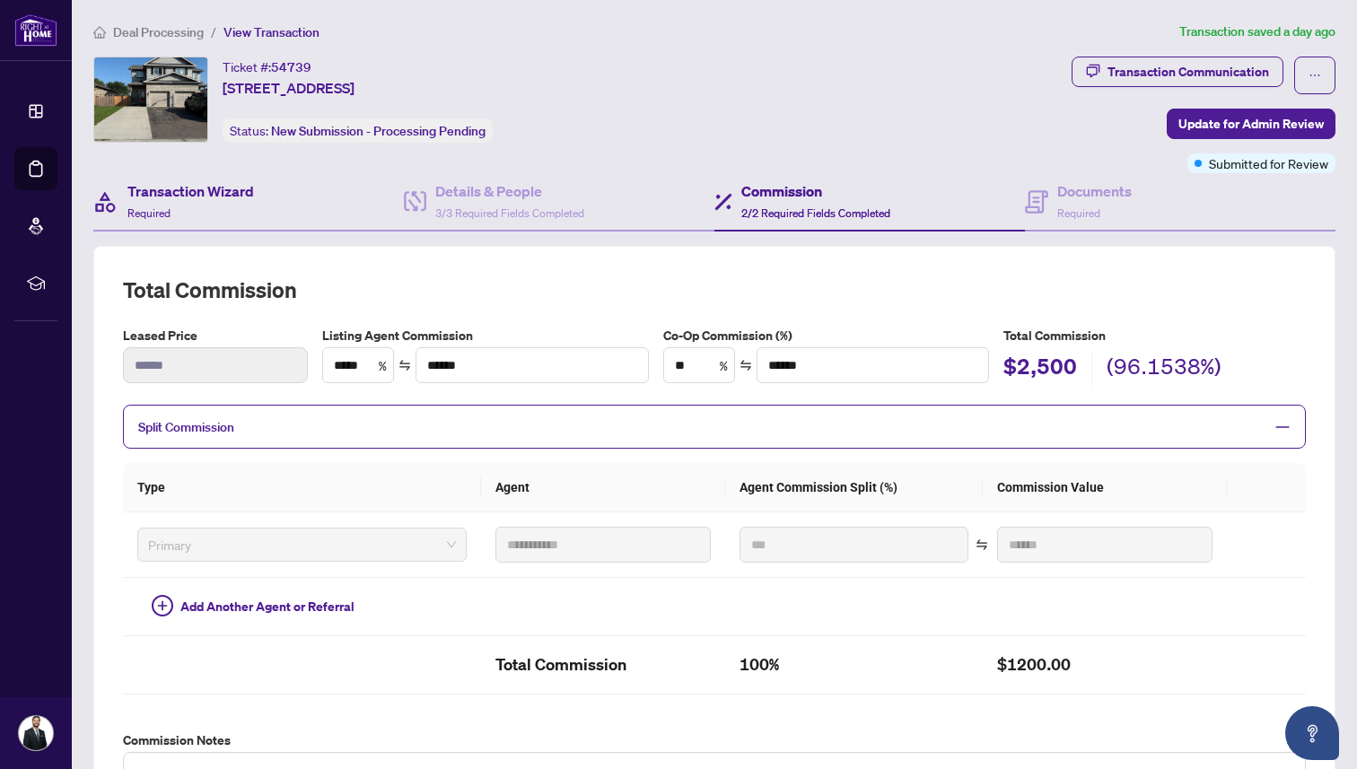
click at [268, 180] on div "Transaction Wizard Required" at bounding box center [248, 202] width 310 height 58
